Goal: Task Accomplishment & Management: Manage account settings

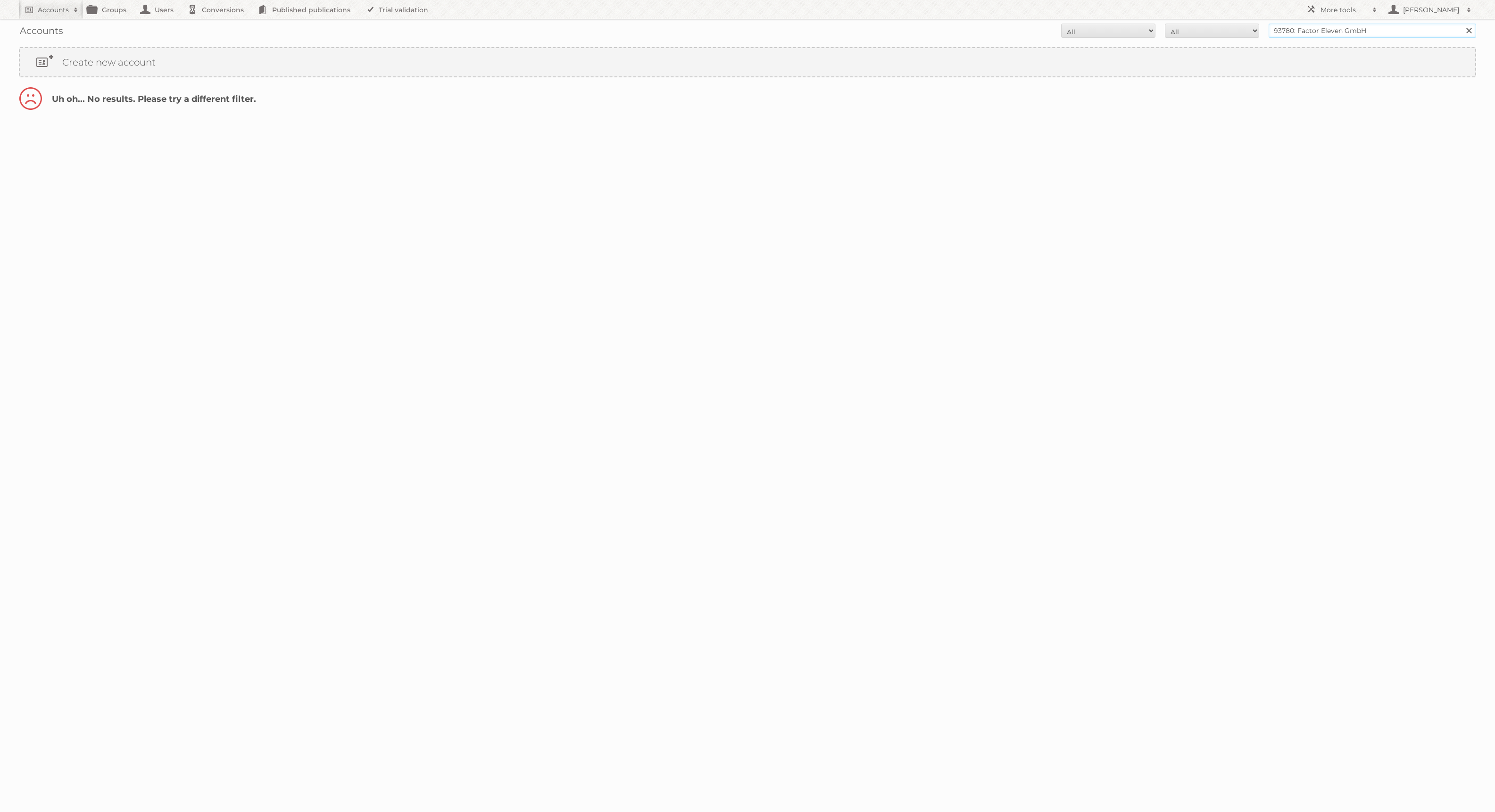
click at [1312, 27] on input "93780: Factor Eleven GmbH" at bounding box center [1372, 31] width 208 height 14
drag, startPoint x: 1298, startPoint y: 31, endPoint x: 1166, endPoint y: 31, distance: 132.0
click at [1166, 31] on form "All Active Expired Pending All Paid Trials Self service 93780: Factor Eleven Gm…" at bounding box center [747, 31] width 1457 height 14
type input "Factor Eleven GmbH"
click at [1461, 24] on input "Search" at bounding box center [1468, 31] width 14 height 14
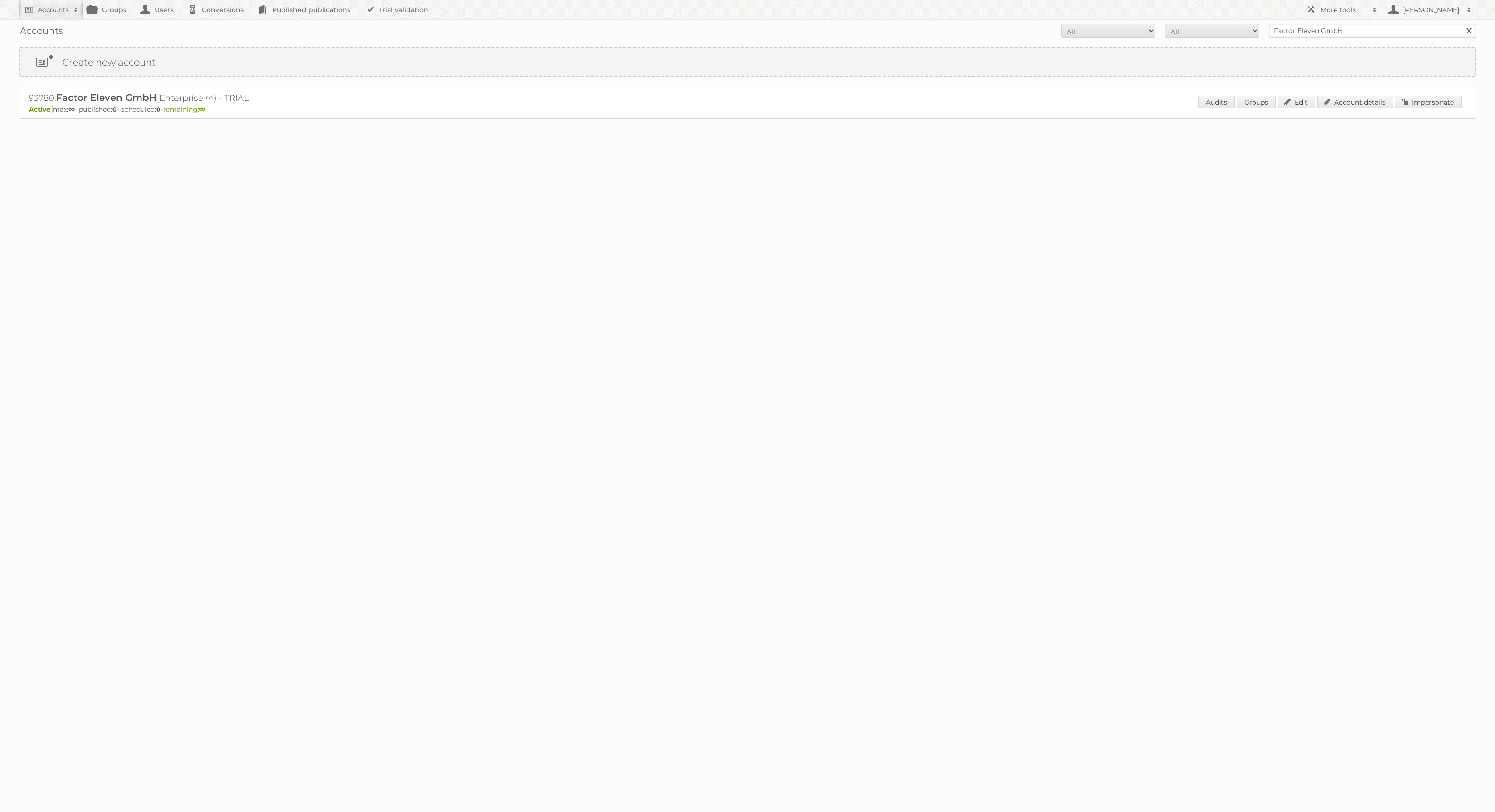
click at [1401, 34] on input "Factor Eleven GmbH" at bounding box center [1372, 31] width 208 height 14
click at [1461, 24] on input "Search" at bounding box center [1468, 31] width 14 height 14
click at [42, 98] on h2 "93780: Factor Eleven GmbH (Enterprise ∞) - TRIAL" at bounding box center [194, 98] width 330 height 12
copy h2 "93780"
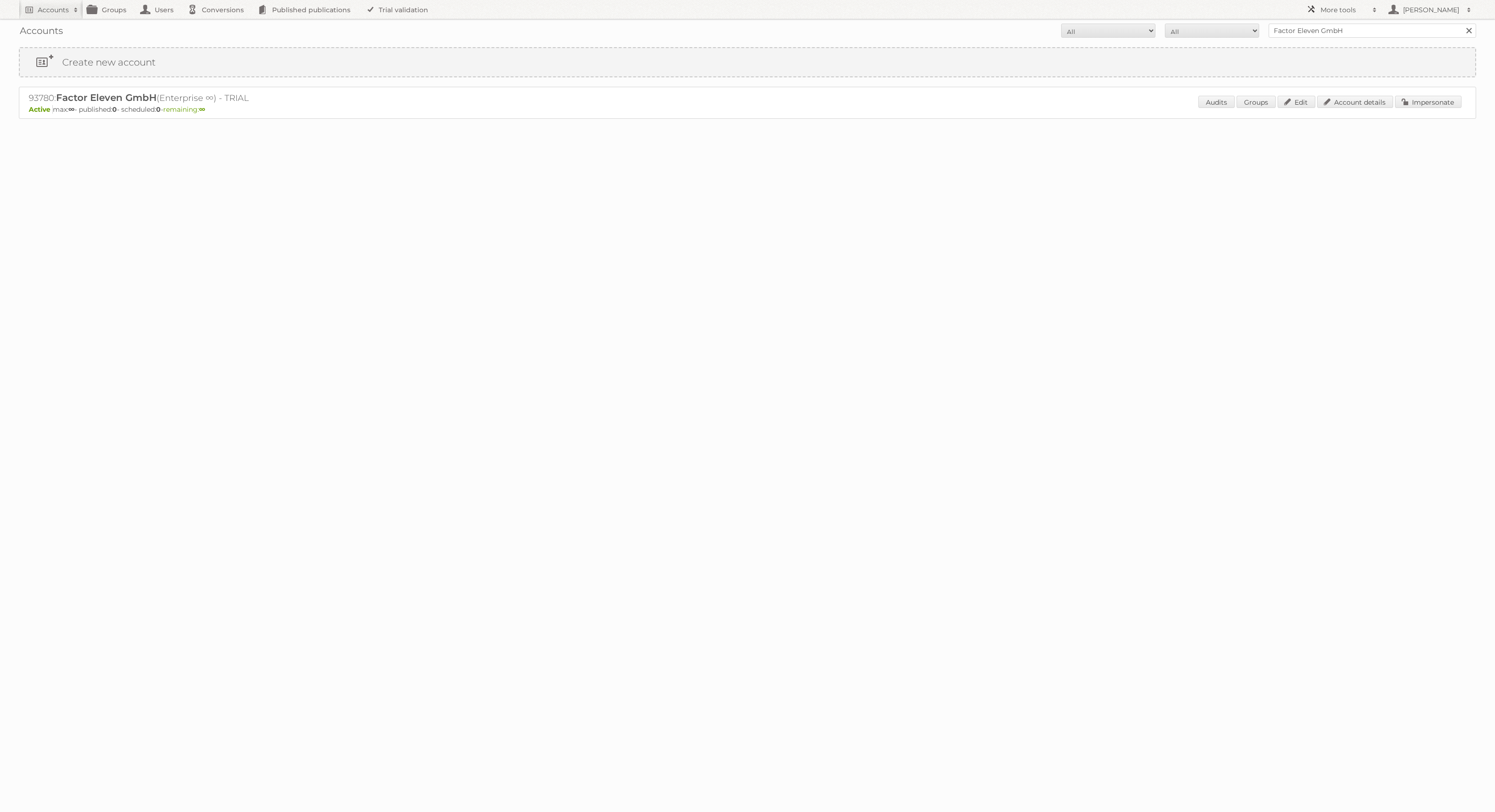
click at [1370, 16] on link "More tools" at bounding box center [1341, 9] width 80 height 19
click at [1329, 126] on link "Beta Features" at bounding box center [1349, 125] width 94 height 14
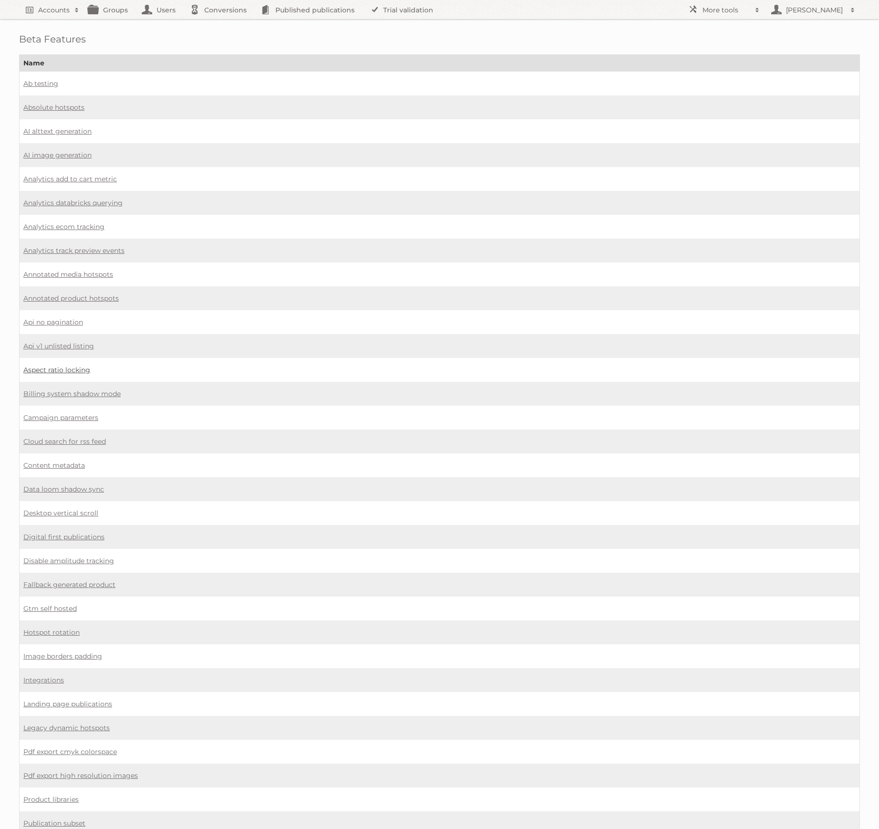
click at [71, 366] on link "Aspect ratio locking" at bounding box center [56, 370] width 67 height 9
click at [81, 533] on link "Digital first publications" at bounding box center [63, 537] width 81 height 9
click at [61, 628] on link "Hotspot rotation" at bounding box center [51, 632] width 56 height 9
click at [76, 652] on link "Image borders padding" at bounding box center [62, 656] width 79 height 9
click at [72, 700] on link "Landing page publications" at bounding box center [67, 704] width 89 height 9
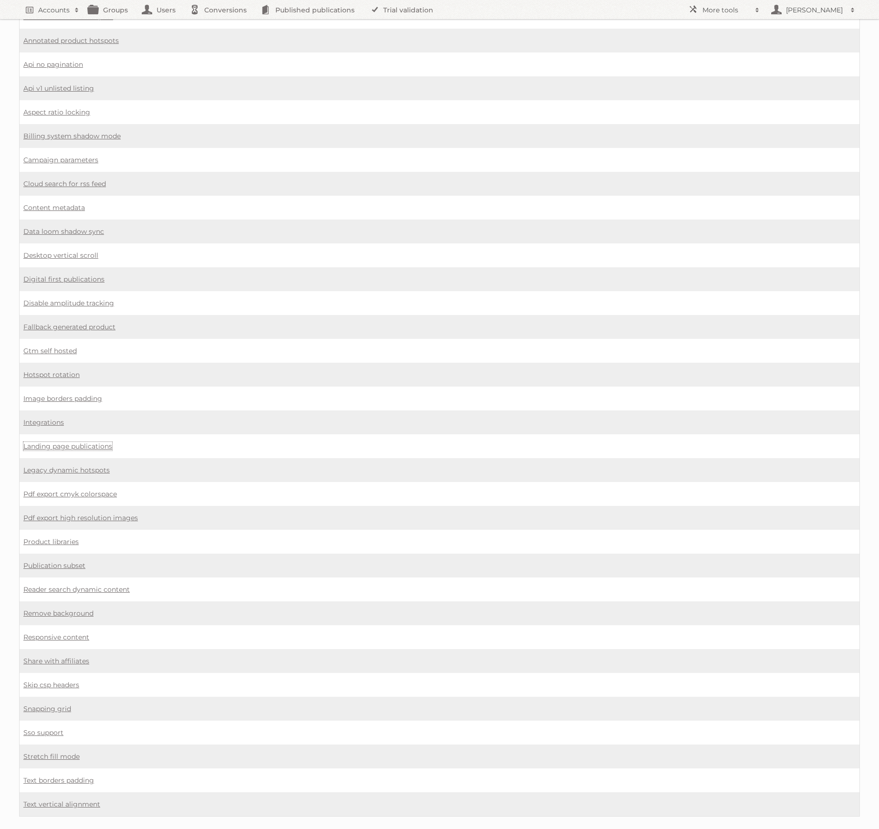
scroll to position [263, 0]
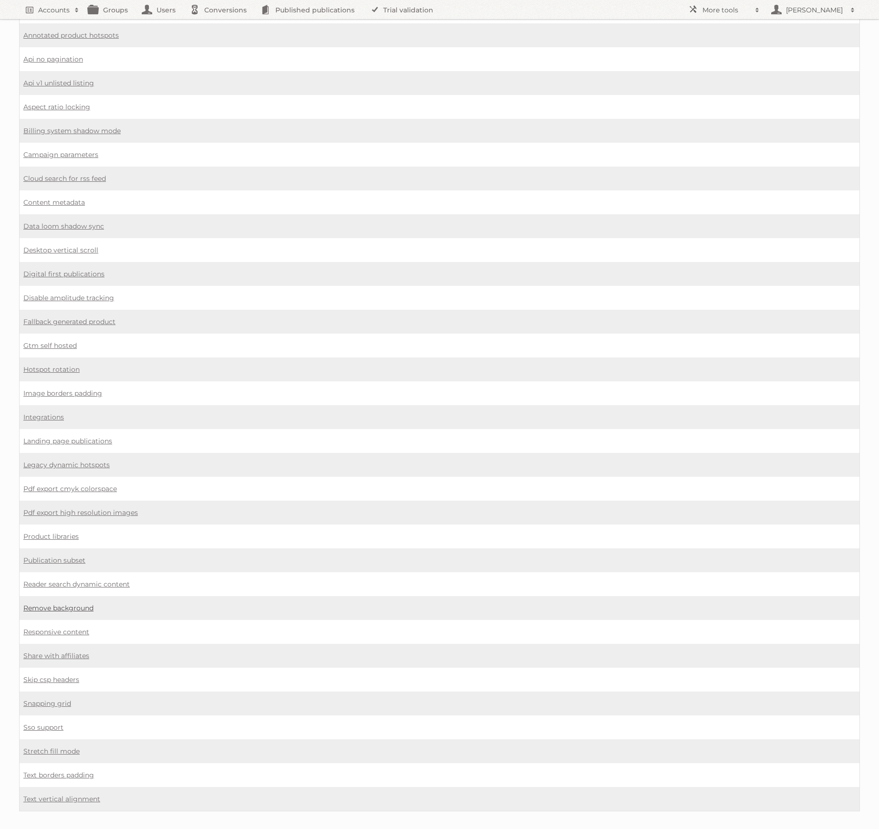
click at [63, 604] on link "Remove background" at bounding box center [58, 608] width 70 height 9
click at [51, 699] on link "Snapping grid" at bounding box center [47, 703] width 48 height 9
click at [56, 747] on link "Stretch fill mode" at bounding box center [51, 751] width 56 height 9
click at [80, 771] on link "Text borders padding" at bounding box center [58, 775] width 71 height 9
click at [71, 795] on link "Text vertical alignment" at bounding box center [61, 799] width 77 height 9
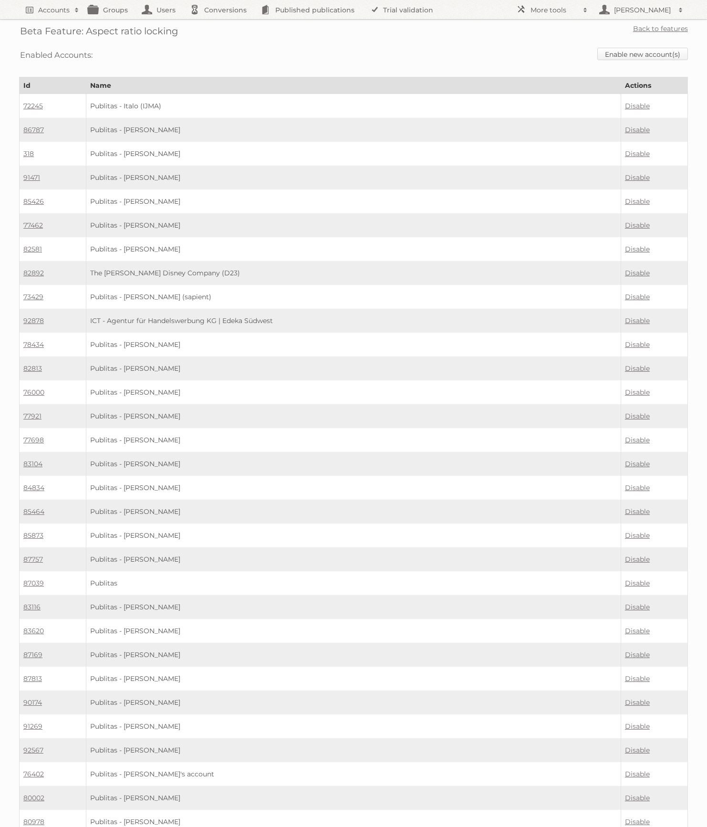
click at [643, 58] on link "Enable new account(s)" at bounding box center [643, 54] width 91 height 12
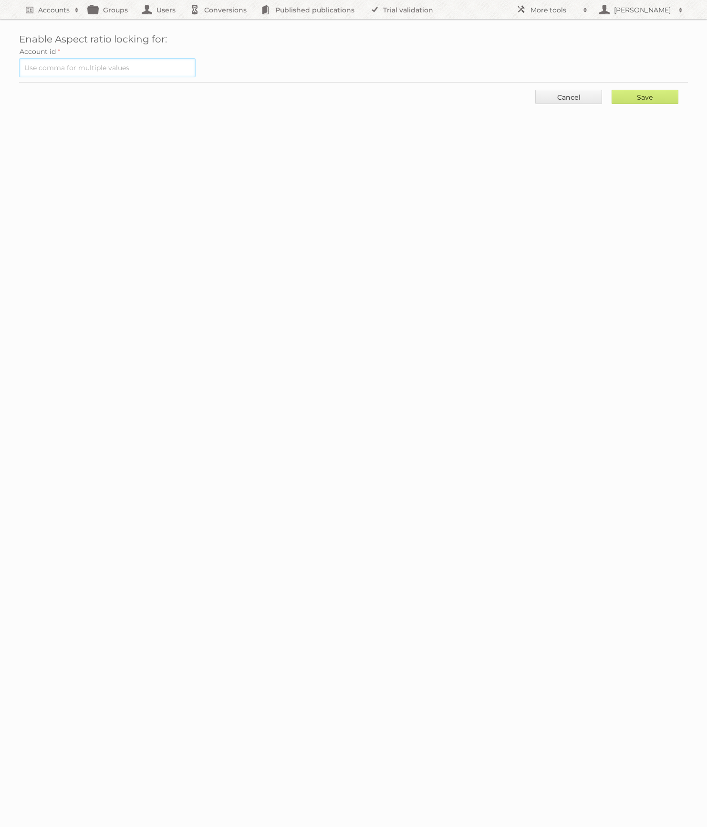
click at [146, 70] on input "text" at bounding box center [107, 67] width 177 height 19
paste input "93780"
type input "93780"
click at [641, 101] on input "Save" at bounding box center [645, 97] width 67 height 14
type input "..."
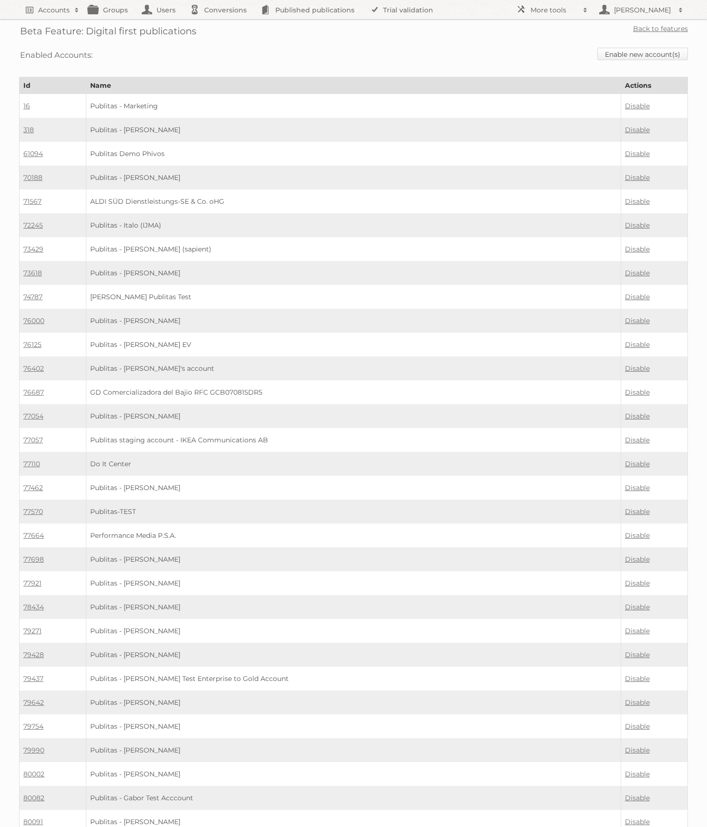
click at [636, 49] on link "Enable new account(s)" at bounding box center [643, 54] width 91 height 12
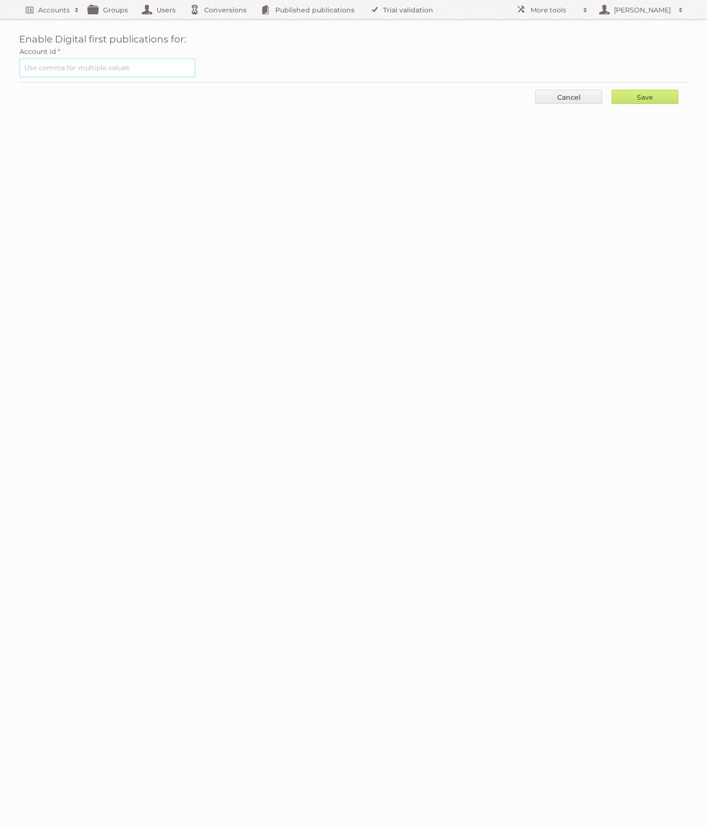
click at [142, 61] on input "text" at bounding box center [107, 67] width 177 height 19
type input "ç"
paste input "93780"
type input "93780"
click at [644, 97] on input "Save" at bounding box center [645, 97] width 67 height 14
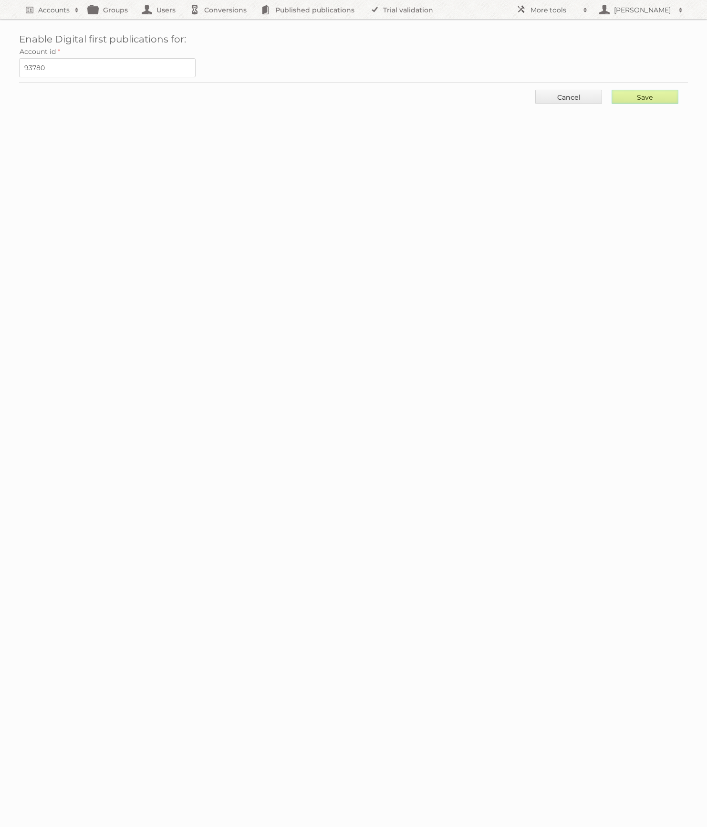
type input "..."
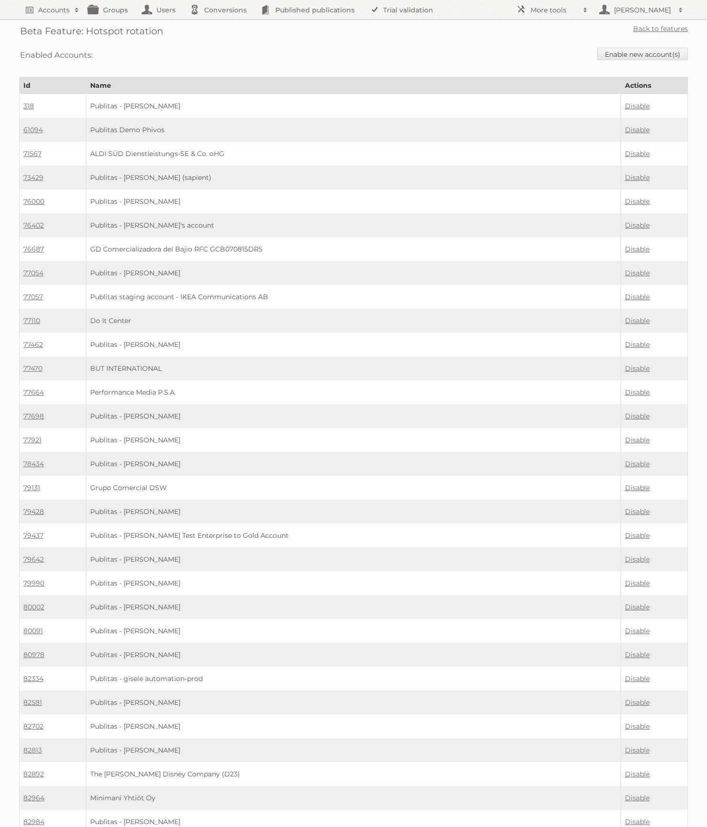
click at [621, 60] on div "Enabled Accounts: Enable new account(s)" at bounding box center [353, 55] width 669 height 24
click at [618, 55] on link "Enable new account(s)" at bounding box center [643, 54] width 91 height 12
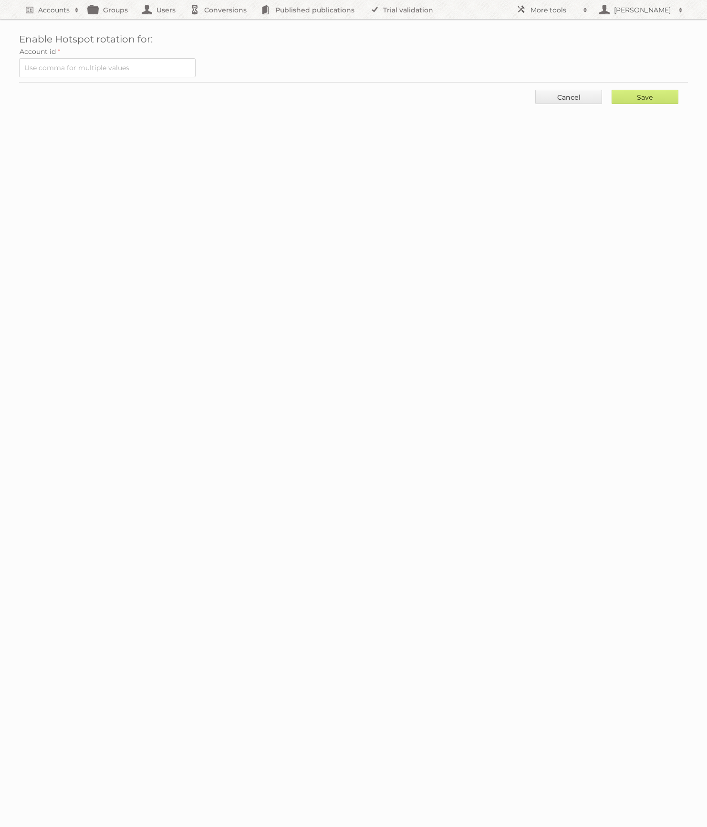
click at [91, 53] on label "Account id" at bounding box center [353, 51] width 669 height 13
click at [93, 63] on input "text" at bounding box center [107, 67] width 177 height 19
paste input "93780"
type input "93780"
drag, startPoint x: 674, startPoint y: 95, endPoint x: 654, endPoint y: 95, distance: 20.5
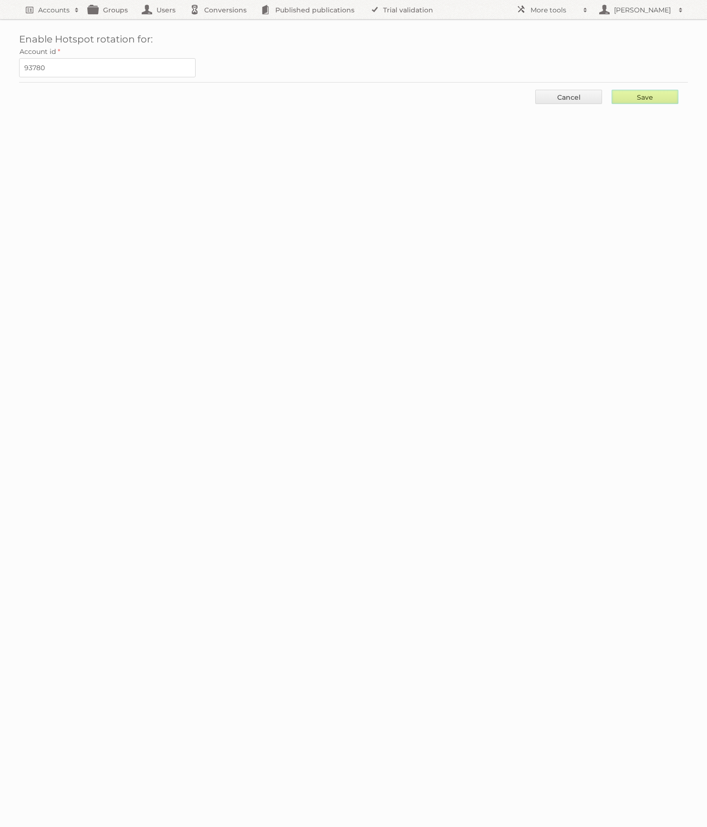
click at [674, 95] on input "Save" at bounding box center [645, 97] width 67 height 14
type input "..."
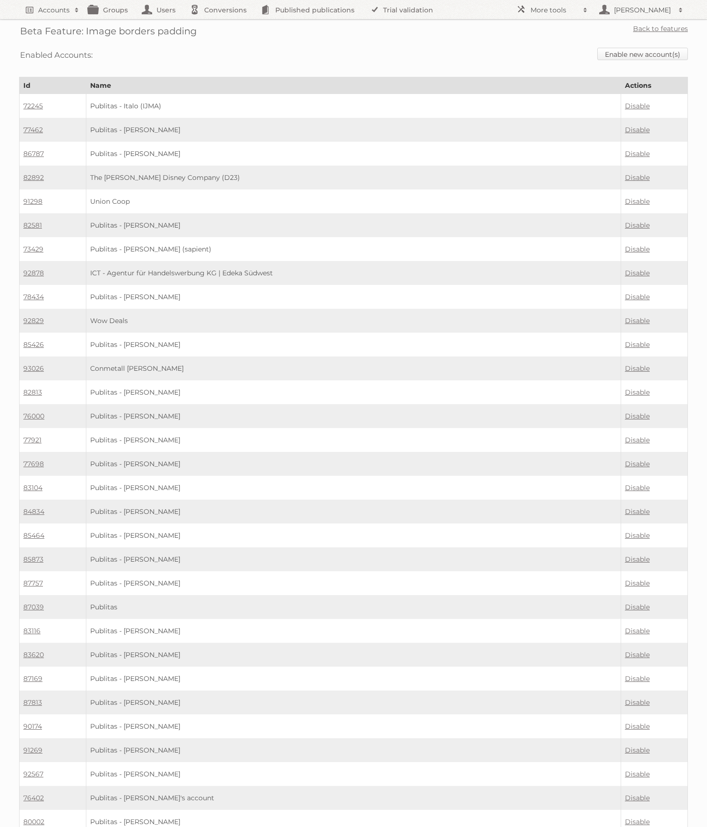
click at [646, 53] on link "Enable new account(s)" at bounding box center [643, 54] width 91 height 12
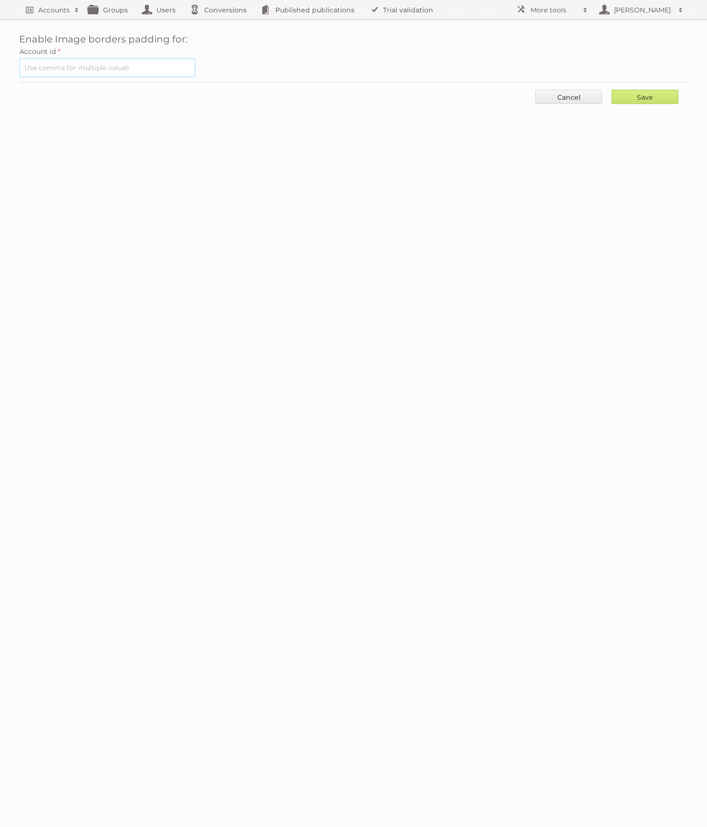
click at [159, 66] on input "text" at bounding box center [107, 67] width 177 height 19
paste input "93780"
type input "93780"
click at [639, 97] on input "Save" at bounding box center [645, 97] width 67 height 14
type input "..."
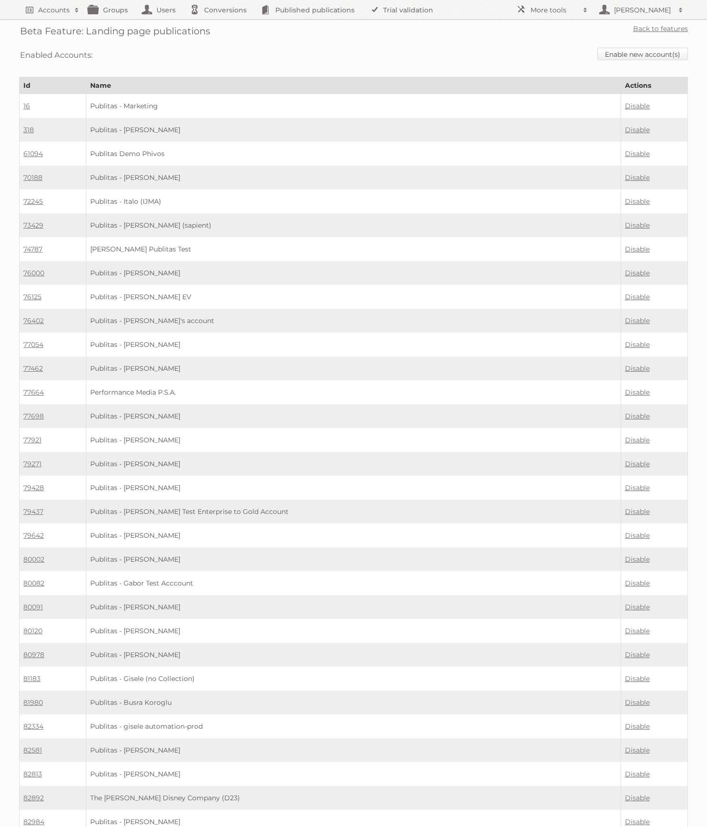
click at [634, 48] on link "Enable new account(s)" at bounding box center [643, 54] width 91 height 12
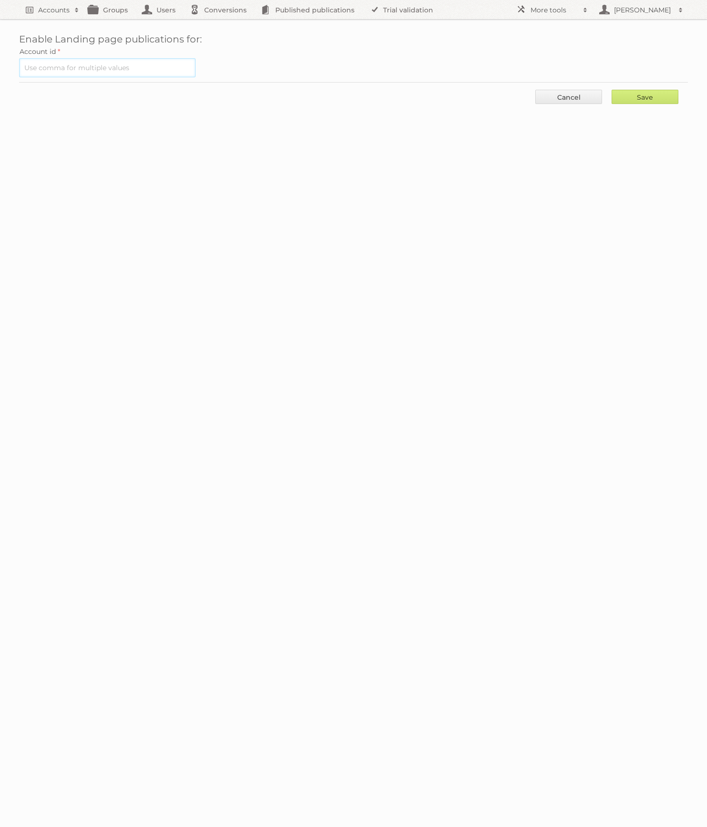
click at [147, 70] on input "text" at bounding box center [107, 67] width 177 height 19
paste input "93780"
type input "93780"
click at [672, 95] on input "Save" at bounding box center [645, 97] width 67 height 14
type input "..."
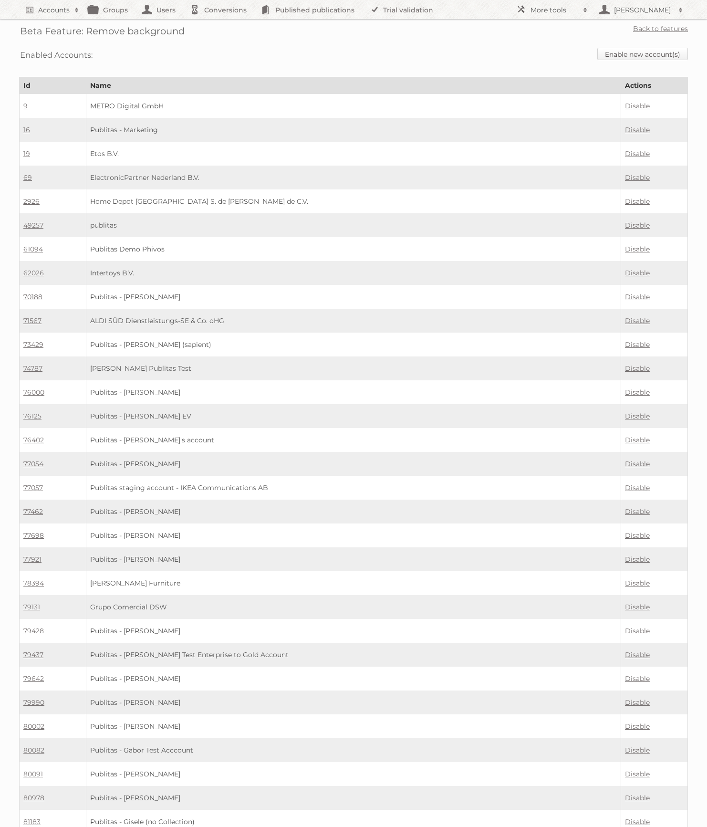
click at [656, 58] on link "Enable new account(s)" at bounding box center [643, 54] width 91 height 12
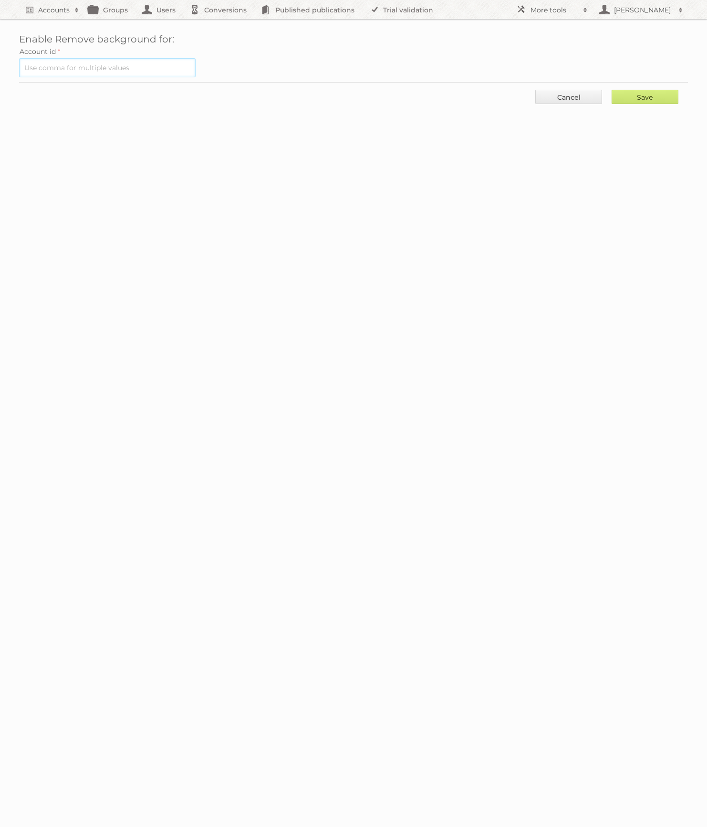
click at [139, 70] on input "text" at bounding box center [107, 67] width 177 height 19
paste input "93780"
type input "93780"
click at [626, 95] on input "Save" at bounding box center [645, 97] width 67 height 14
type input "..."
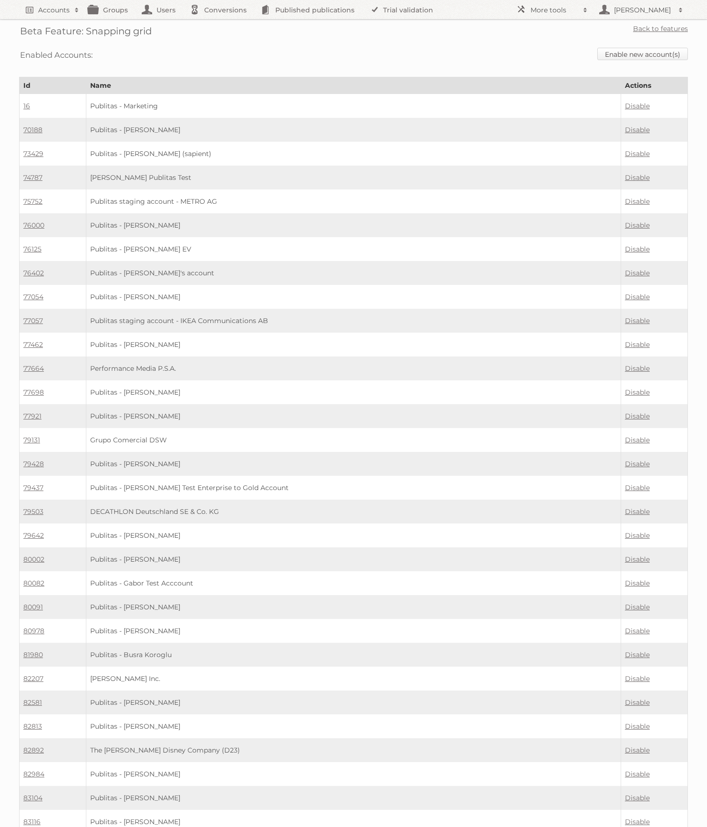
drag, startPoint x: 649, startPoint y: 54, endPoint x: 599, endPoint y: 55, distance: 49.6
click at [649, 54] on link "Enable new account(s)" at bounding box center [643, 54] width 91 height 12
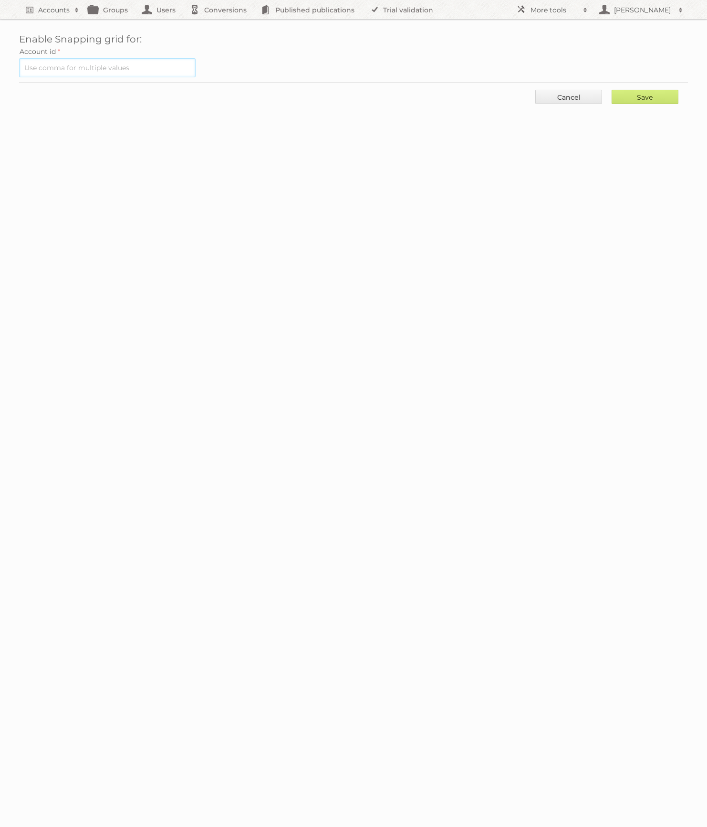
click at [151, 68] on input "text" at bounding box center [107, 67] width 177 height 19
paste input "93780"
type input "93780"
click at [647, 97] on input "Save" at bounding box center [645, 97] width 67 height 14
type input "..."
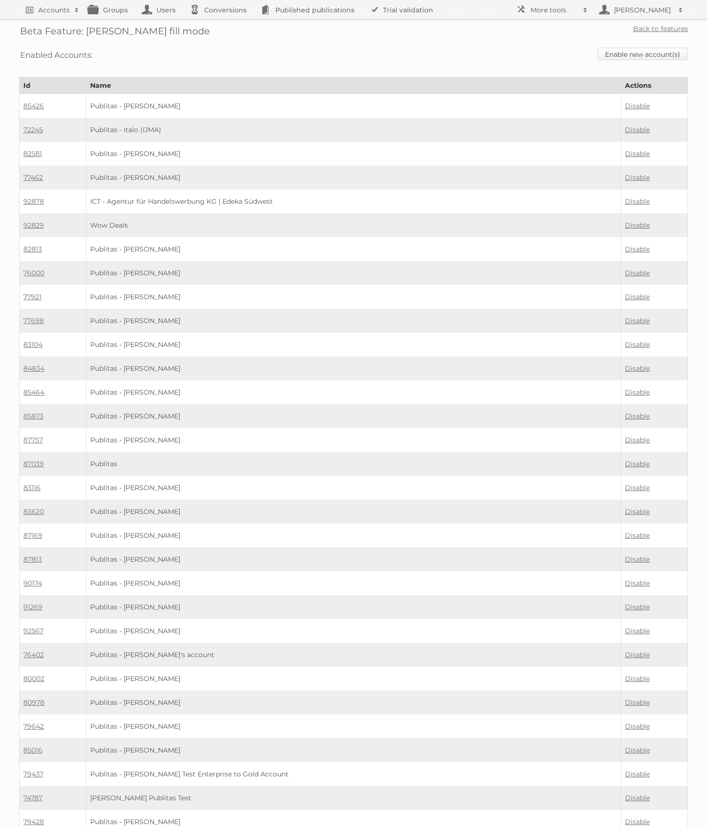
click at [635, 54] on link "Enable new account(s)" at bounding box center [643, 54] width 91 height 12
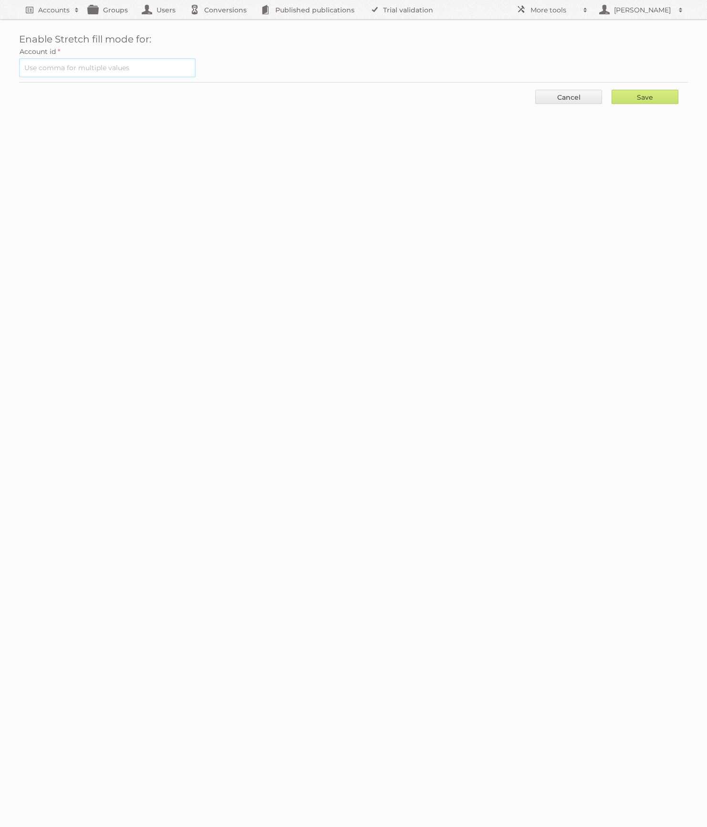
click at [108, 65] on input "text" at bounding box center [107, 67] width 177 height 19
paste input "93780"
type input "93780"
click at [653, 87] on div "Save Cancel" at bounding box center [353, 96] width 669 height 29
click at [654, 93] on input "Save" at bounding box center [645, 97] width 67 height 14
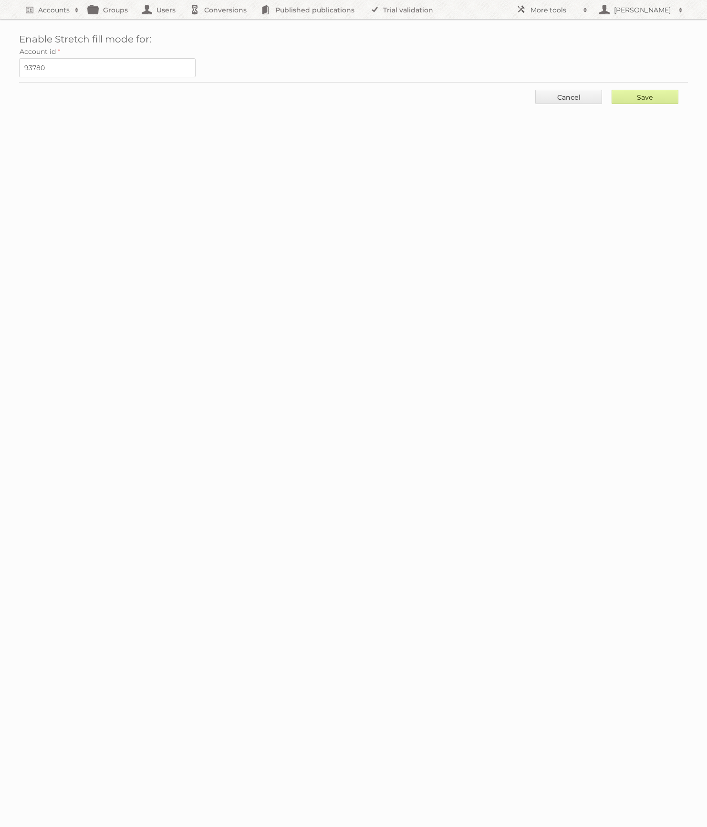
type input "..."
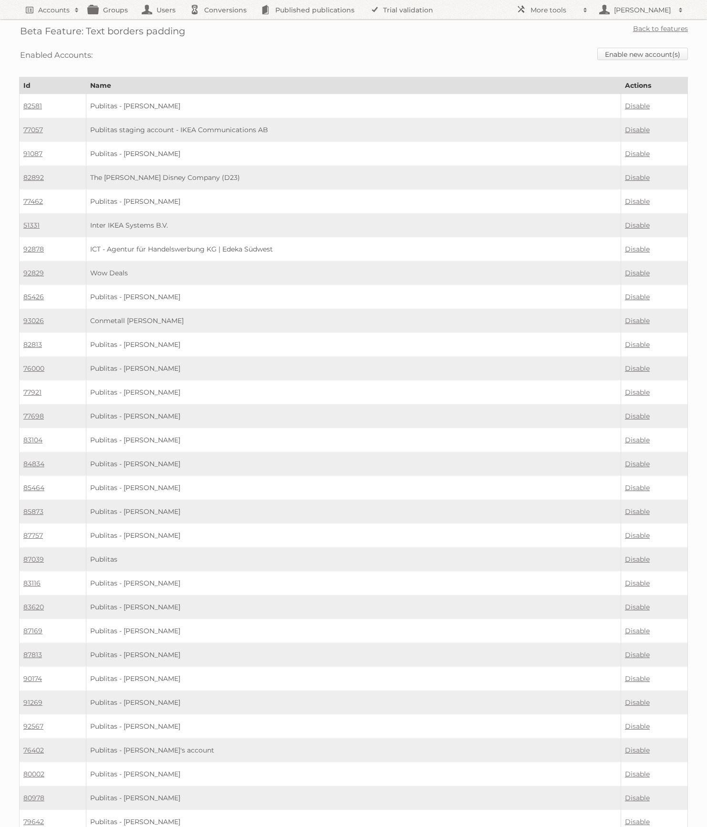
click at [648, 49] on link "Enable new account(s)" at bounding box center [643, 54] width 91 height 12
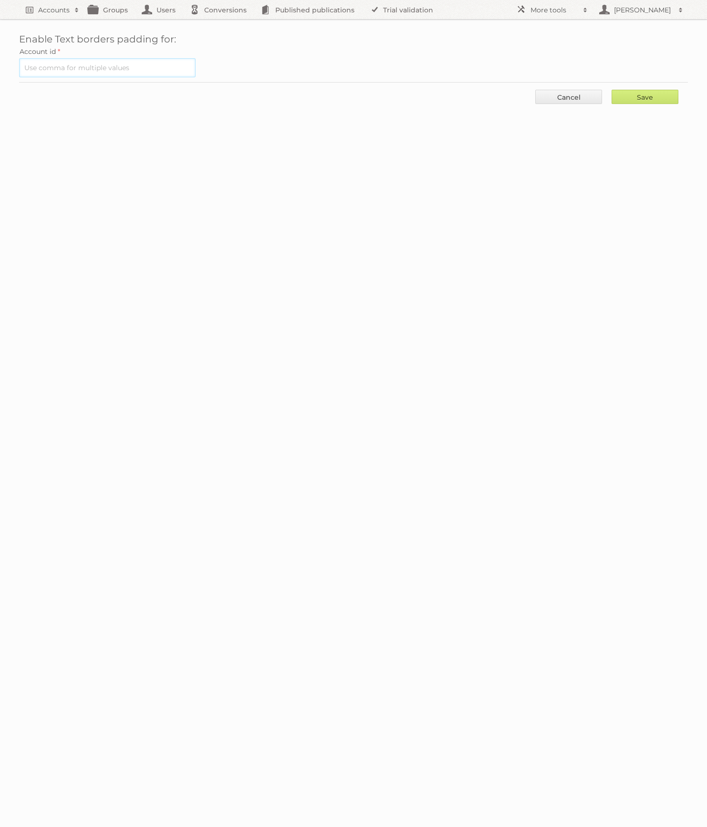
click at [161, 70] on input "text" at bounding box center [107, 67] width 177 height 19
paste input "93780"
type input "93780"
click at [643, 98] on input "Save" at bounding box center [645, 97] width 67 height 14
type input "..."
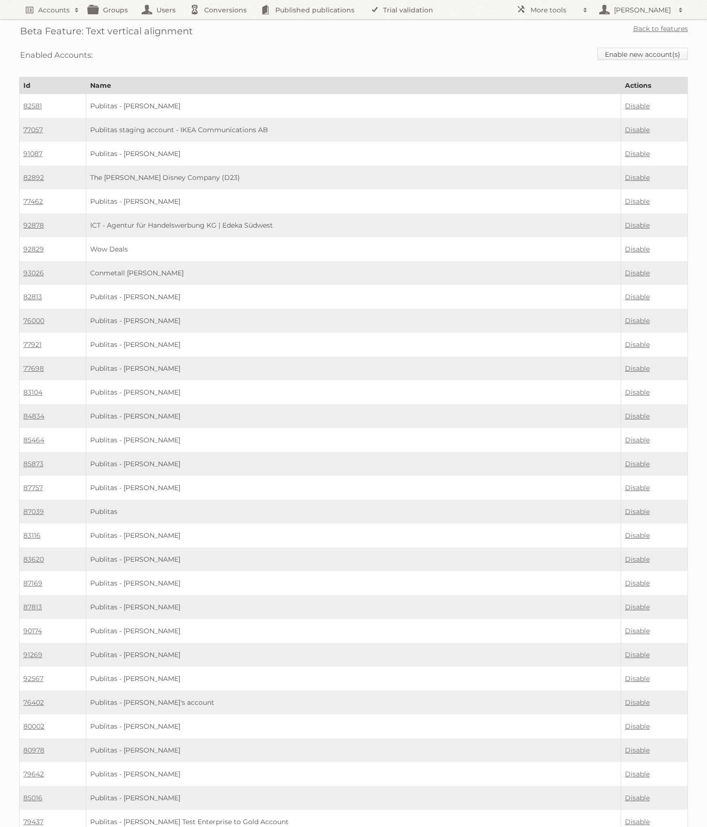
drag, startPoint x: 658, startPoint y: 56, endPoint x: 649, endPoint y: 56, distance: 9.1
click at [658, 56] on link "Enable new account(s)" at bounding box center [643, 54] width 91 height 12
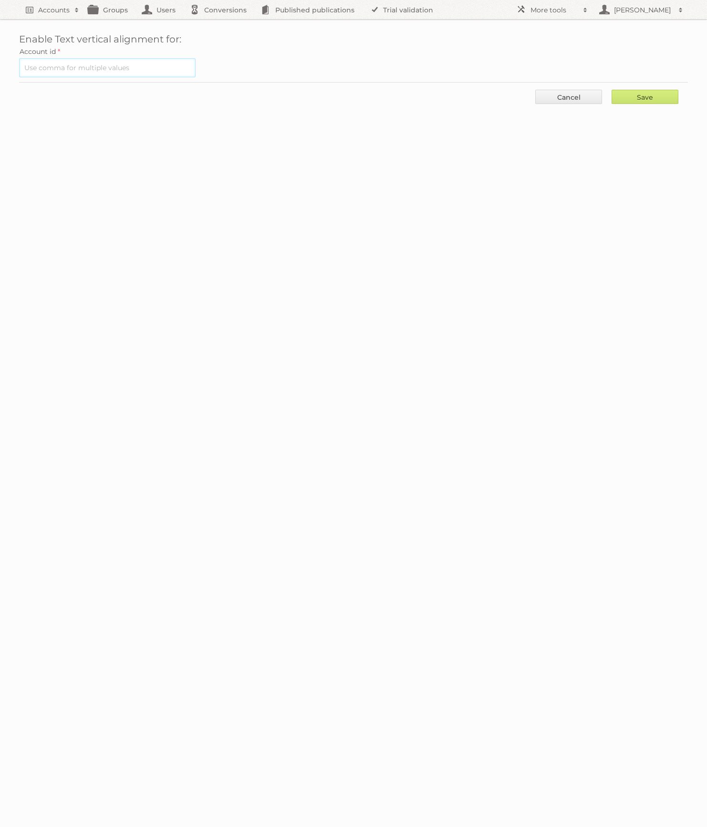
click at [158, 62] on input "text" at bounding box center [107, 67] width 177 height 19
paste input "93780"
type input "93780"
click at [623, 98] on input "Save" at bounding box center [645, 97] width 67 height 14
type input "..."
